Goal: Check status: Check status

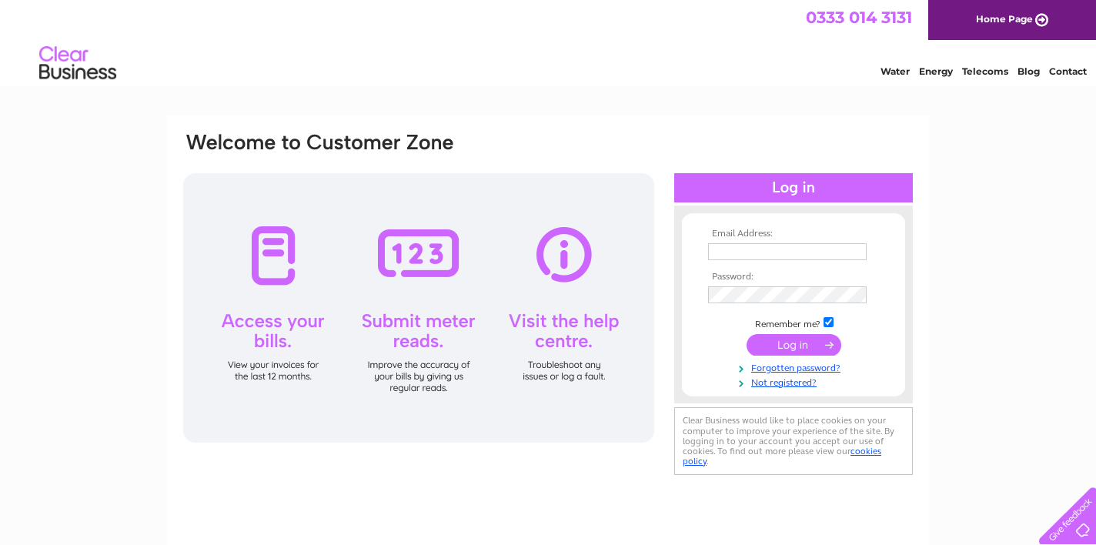
type input "[EMAIL_ADDRESS][DOMAIN_NAME]"
click at [801, 346] on input "submit" at bounding box center [794, 345] width 95 height 22
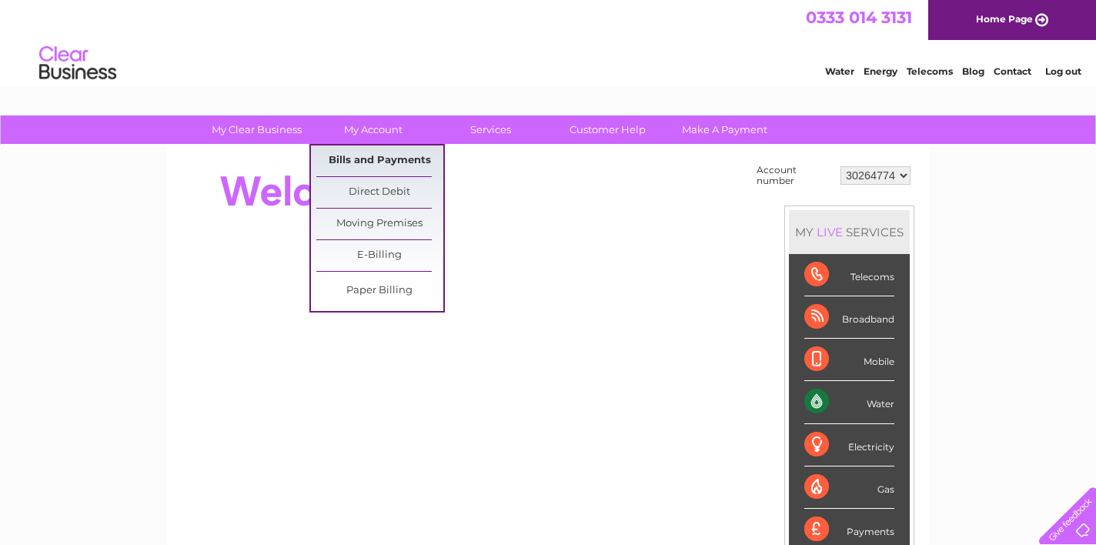
click at [393, 152] on link "Bills and Payments" at bounding box center [379, 160] width 127 height 31
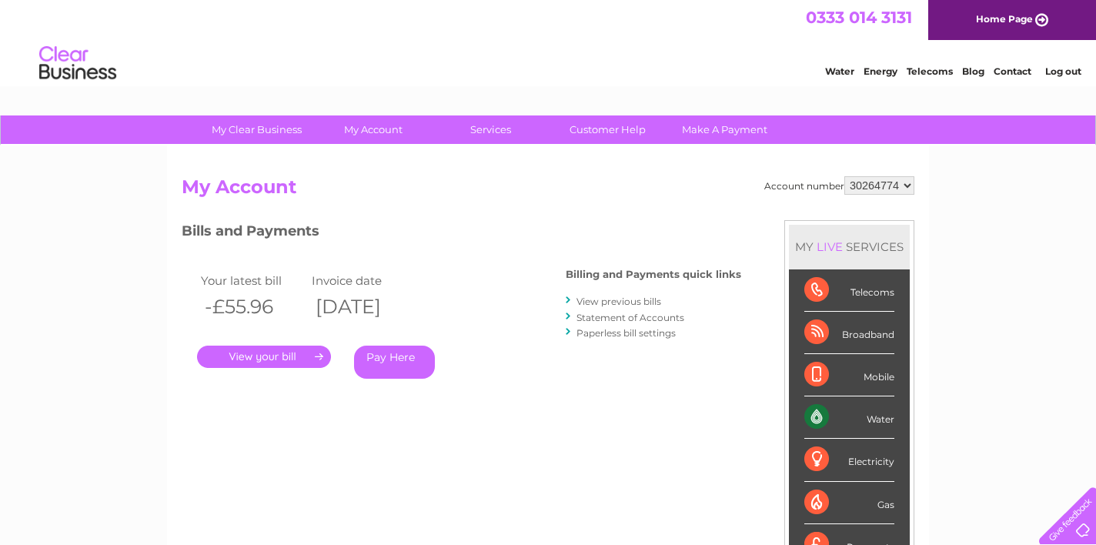
click at [300, 352] on link "." at bounding box center [264, 357] width 134 height 22
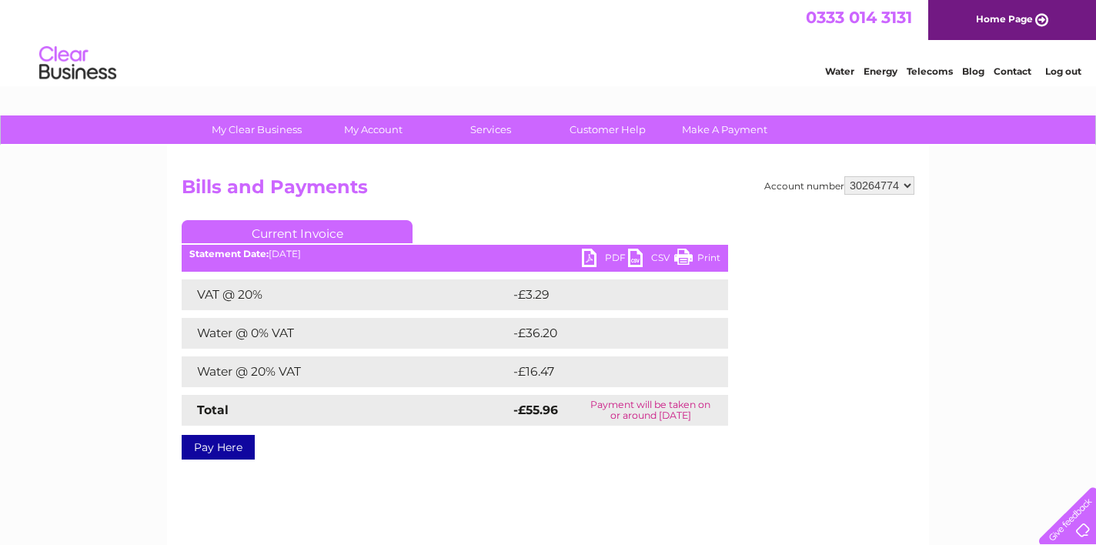
click at [586, 259] on link "PDF" at bounding box center [605, 260] width 46 height 22
